Goal: Check status: Check status

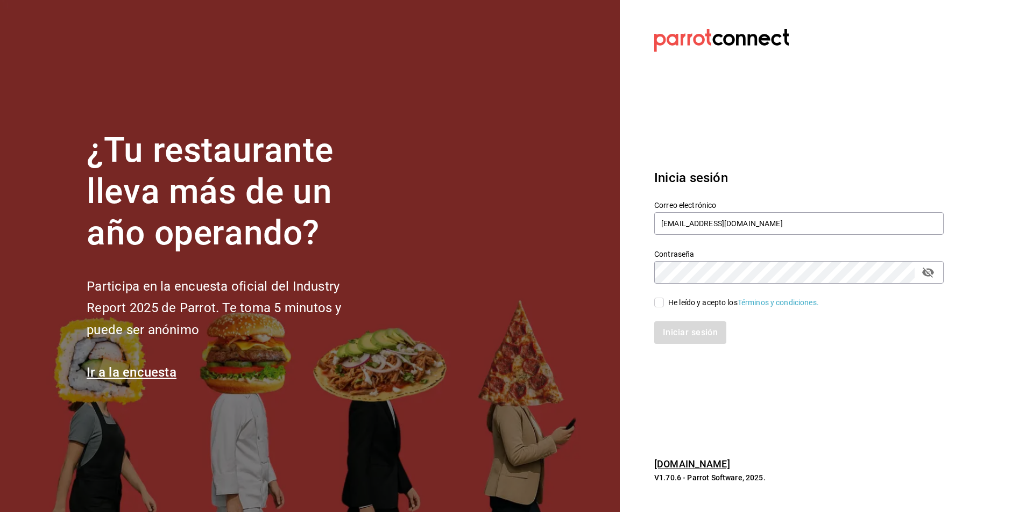
drag, startPoint x: 667, startPoint y: 301, endPoint x: 653, endPoint y: 303, distance: 14.8
click at [664, 301] on span "He leído y acepto los Términos y condiciones." at bounding box center [741, 302] width 155 height 11
click at [664, 301] on input "He leído y acepto los Términos y condiciones." at bounding box center [659, 303] width 10 height 10
checkbox input "true"
click at [676, 338] on button "Iniciar sesión" at bounding box center [690, 333] width 73 height 23
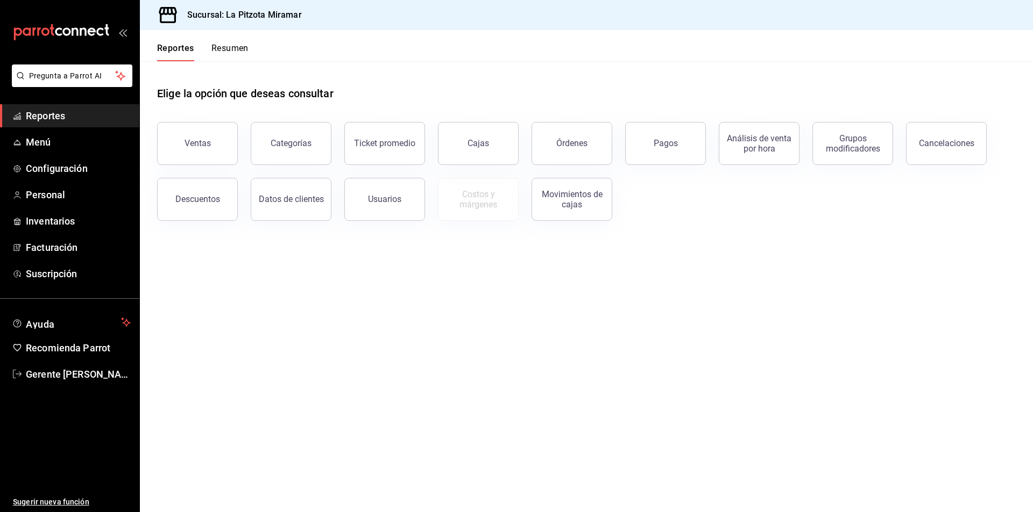
click at [492, 135] on link "Cajas" at bounding box center [478, 143] width 81 height 43
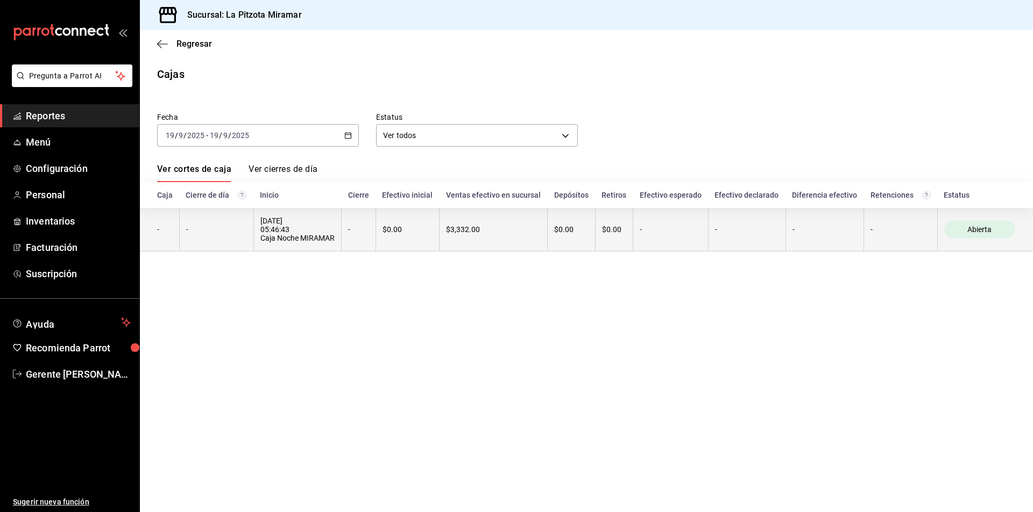
click at [608, 240] on th "$0.00" at bounding box center [614, 230] width 38 height 44
